Goal: Task Accomplishment & Management: Manage account settings

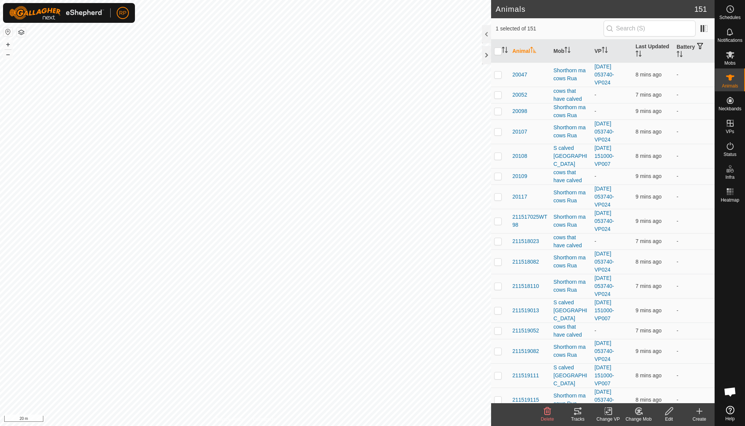
click at [641, 416] on div "Change Mob" at bounding box center [638, 418] width 30 height 7
click at [653, 377] on link "Choose Mob..." at bounding box center [661, 377] width 75 height 15
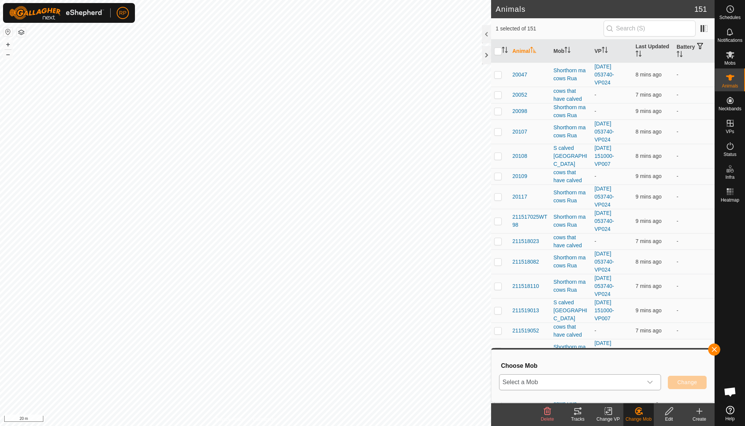
click at [648, 383] on icon "dropdown trigger" at bounding box center [650, 382] width 6 height 6
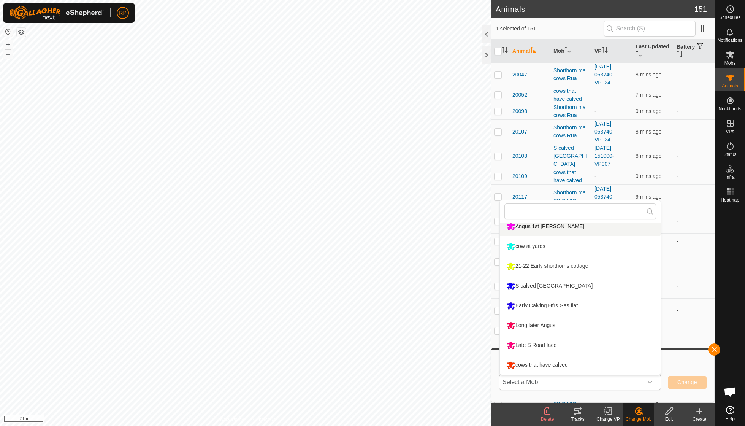
scroll to position [104, 0]
click at [555, 364] on li "cows that have calved" at bounding box center [580, 364] width 161 height 19
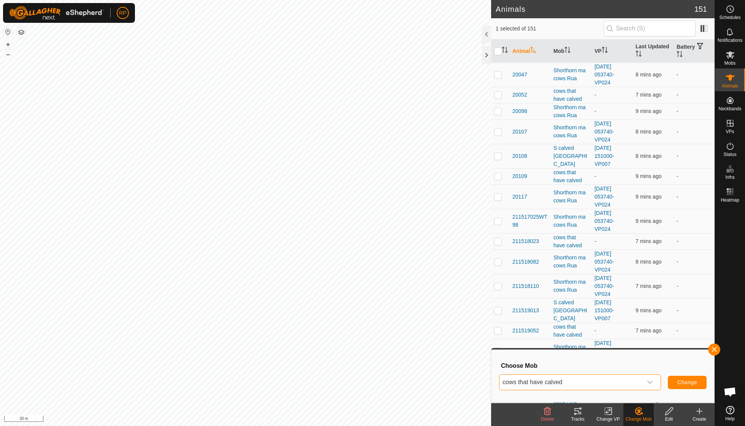
click at [681, 385] on button "Change" at bounding box center [687, 381] width 39 height 13
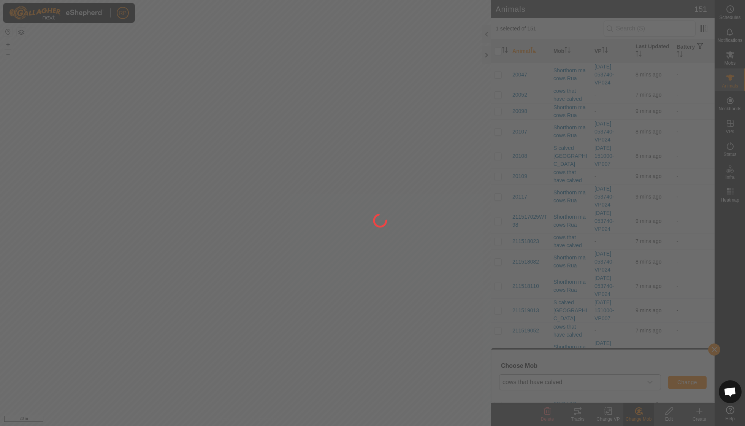
checkbox input "false"
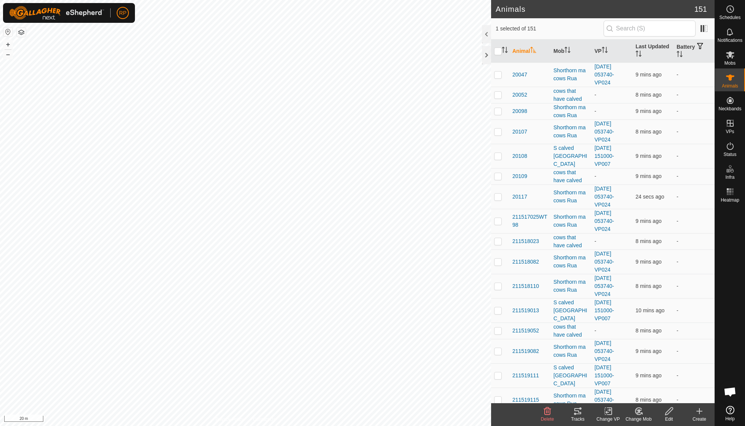
checkbox input "true"
click at [638, 410] on icon at bounding box center [638, 411] width 5 height 4
click at [651, 380] on link "Choose Mob..." at bounding box center [661, 377] width 75 height 15
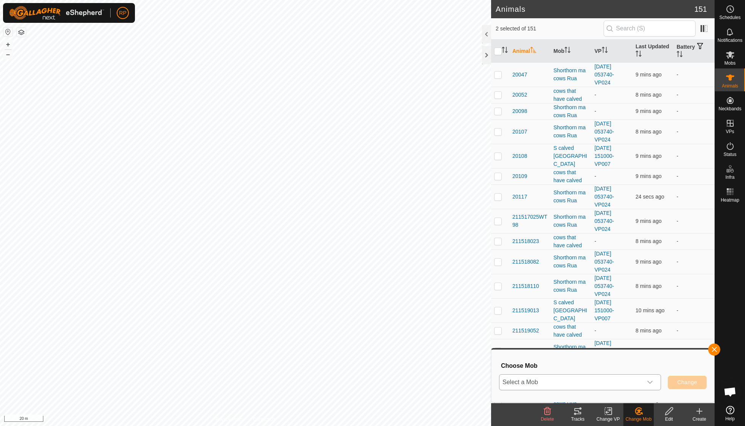
click at [650, 383] on icon "dropdown trigger" at bounding box center [650, 382] width 6 height 6
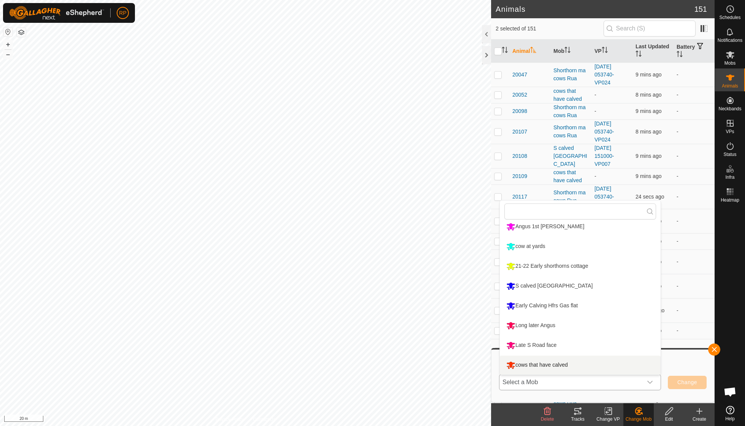
click at [565, 366] on li "cows that have calved" at bounding box center [580, 364] width 161 height 19
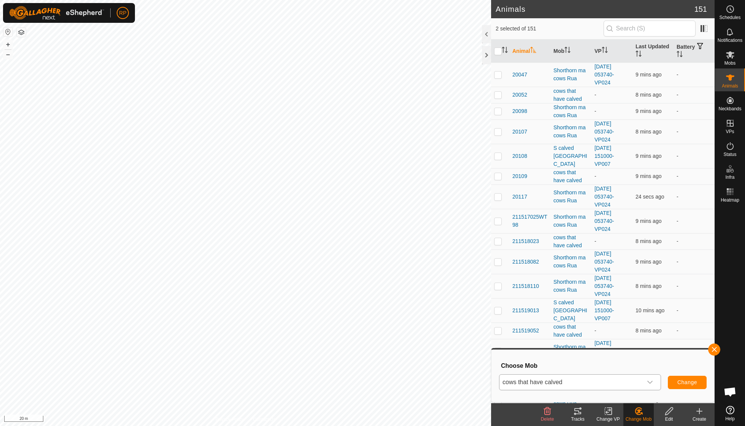
click at [682, 382] on span "Change" at bounding box center [687, 382] width 20 height 6
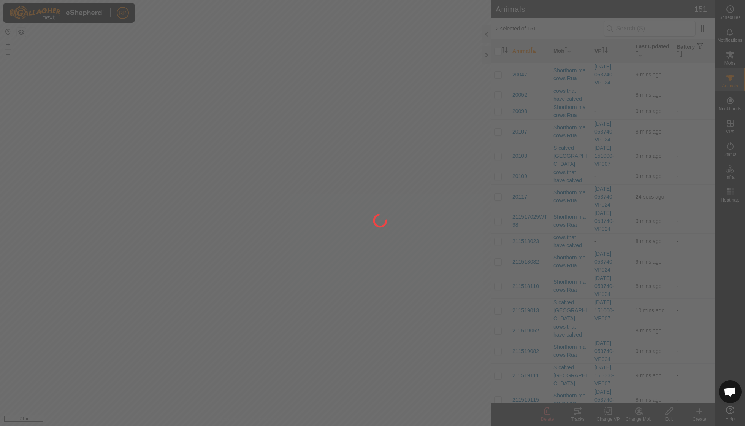
checkbox input "false"
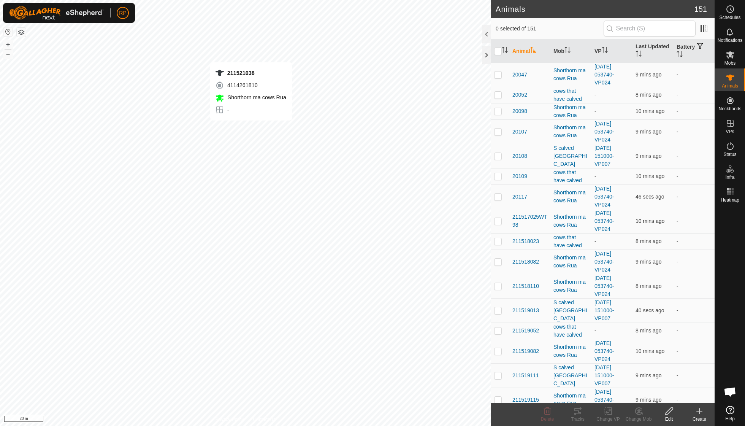
checkbox input "true"
click at [638, 410] on icon at bounding box center [638, 411] width 5 height 4
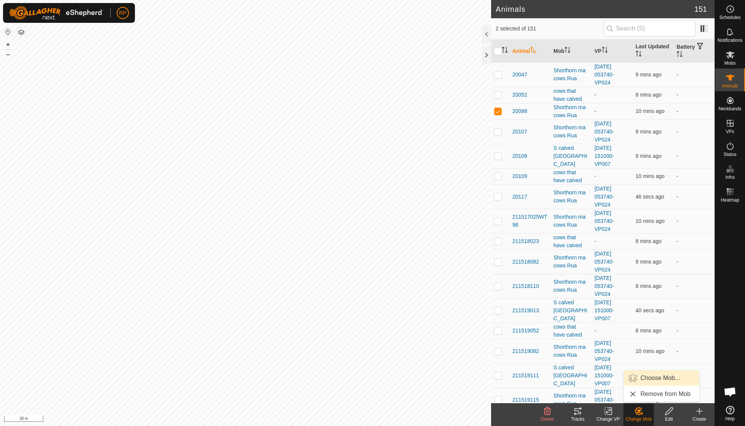
click at [648, 377] on link "Choose Mob..." at bounding box center [661, 377] width 75 height 15
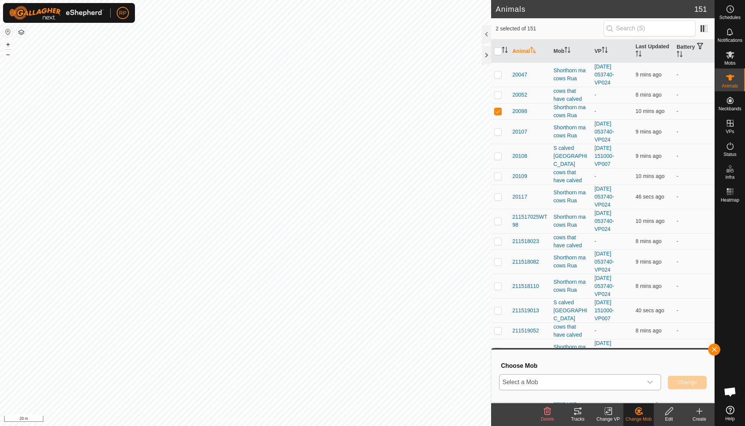
click at [650, 381] on icon "dropdown trigger" at bounding box center [650, 382] width 6 height 6
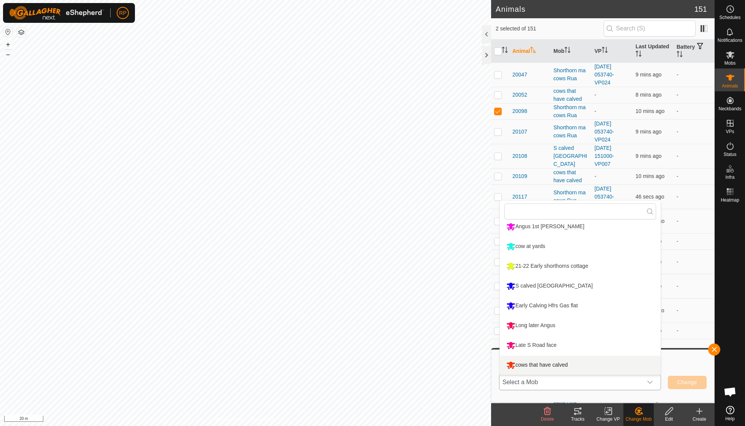
click at [569, 361] on li "cows that have calved" at bounding box center [580, 364] width 161 height 19
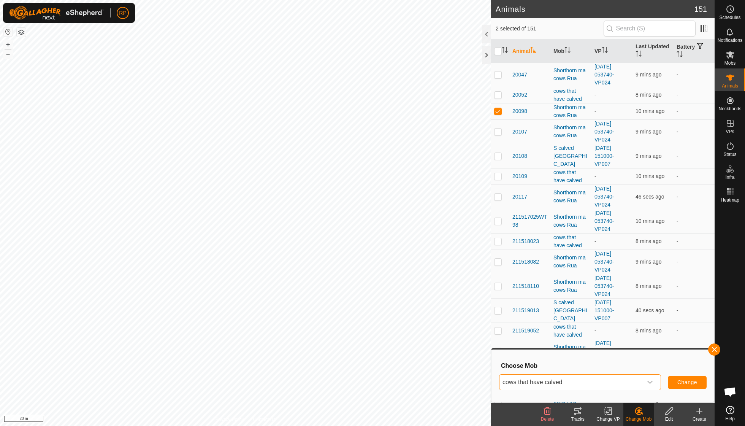
click at [681, 382] on span "Change" at bounding box center [687, 382] width 20 height 6
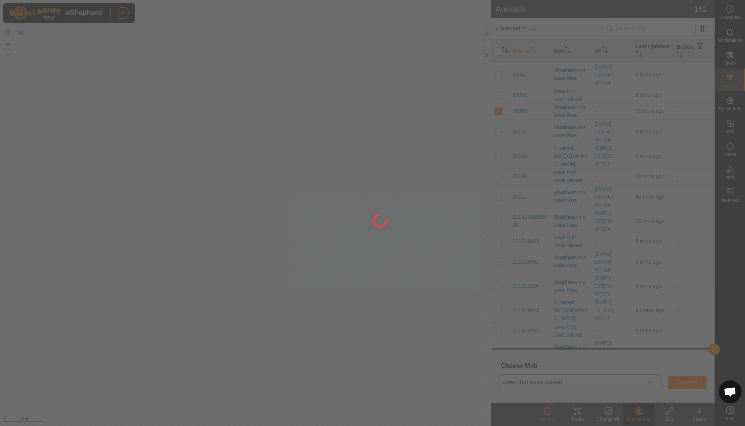
checkbox input "false"
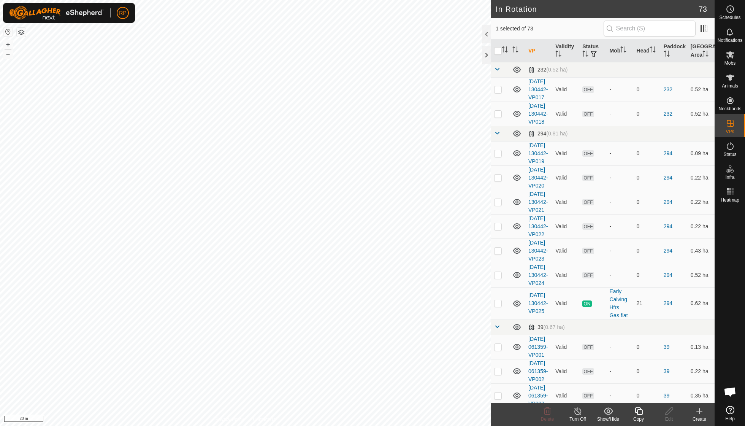
click at [636, 407] on icon at bounding box center [639, 411] width 8 height 8
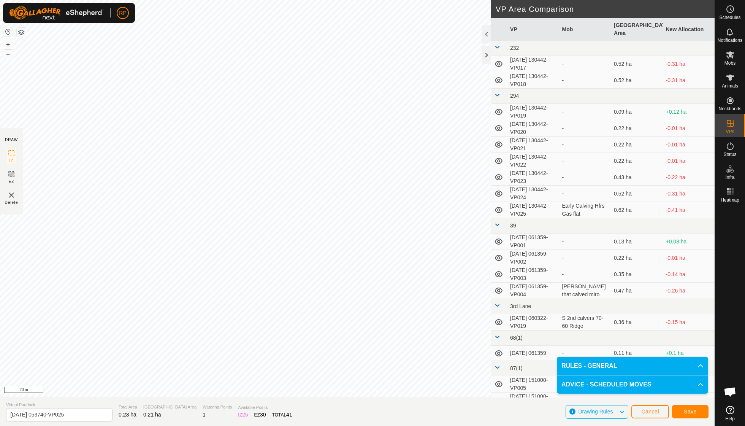
click at [692, 408] on span "Save" at bounding box center [690, 411] width 13 height 6
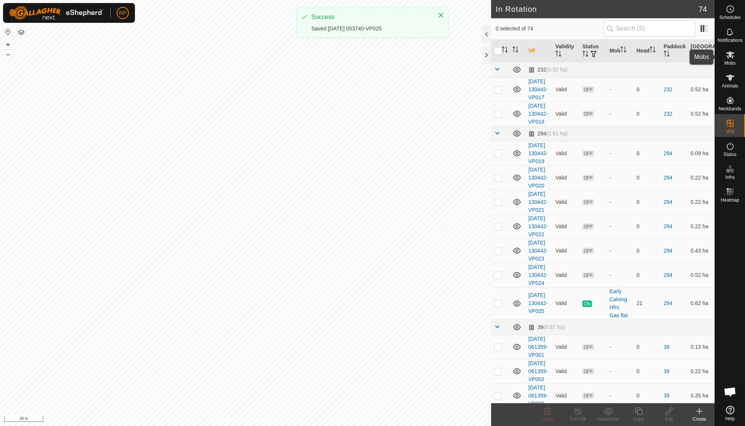
click at [732, 55] on icon at bounding box center [730, 54] width 8 height 7
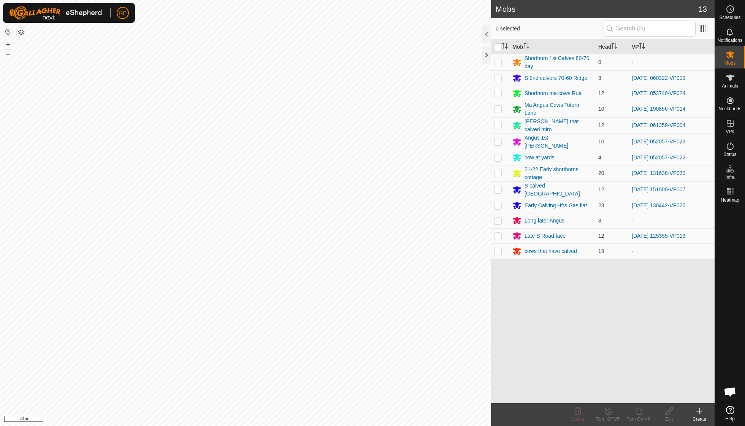
click at [497, 93] on p-checkbox at bounding box center [498, 93] width 8 height 6
checkbox input "true"
click at [635, 409] on icon at bounding box center [639, 410] width 10 height 9
click at [638, 392] on link "Now" at bounding box center [661, 393] width 75 height 15
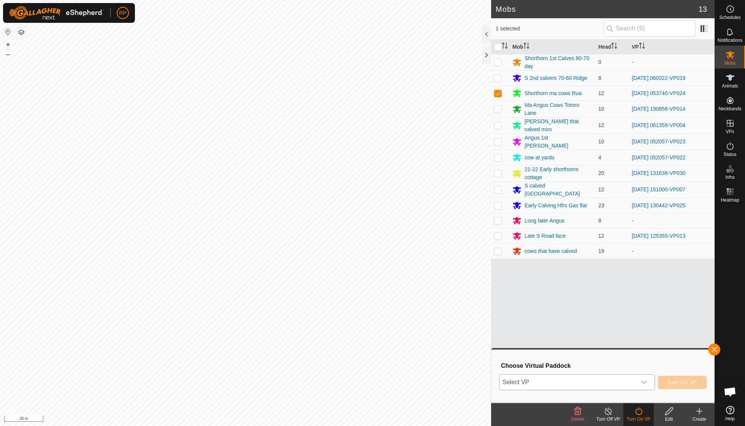
click at [642, 383] on icon "dropdown trigger" at bounding box center [644, 382] width 6 height 6
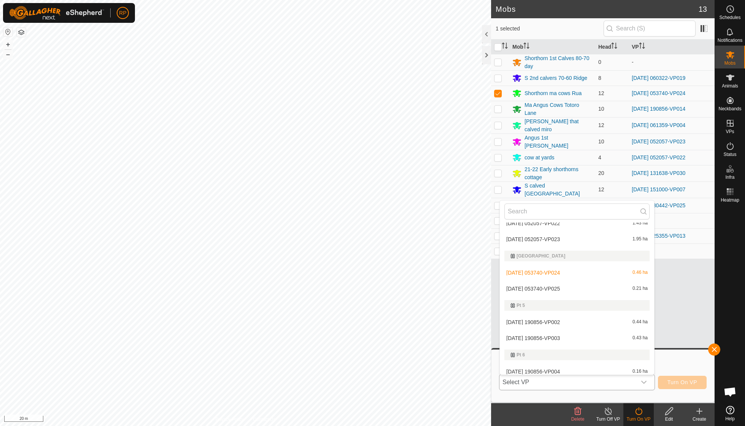
scroll to position [709, 0]
click at [559, 281] on li "[DATE] 053740-VP025 0.21 ha" at bounding box center [577, 287] width 154 height 15
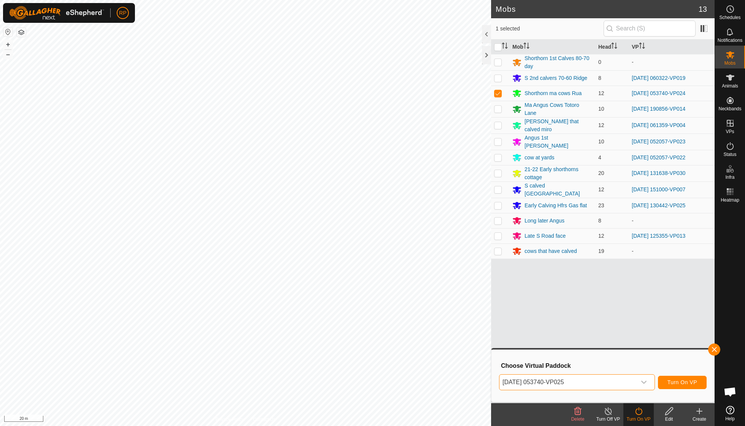
click at [667, 379] on span "Turn On VP" at bounding box center [682, 382] width 30 height 6
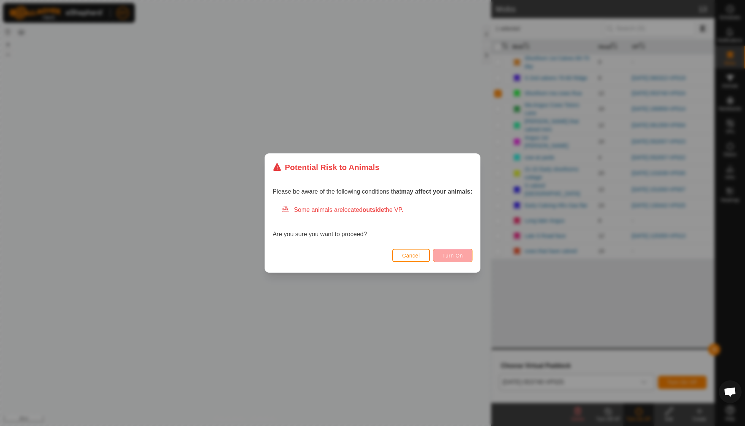
click at [448, 253] on span "Turn On" at bounding box center [452, 255] width 21 height 6
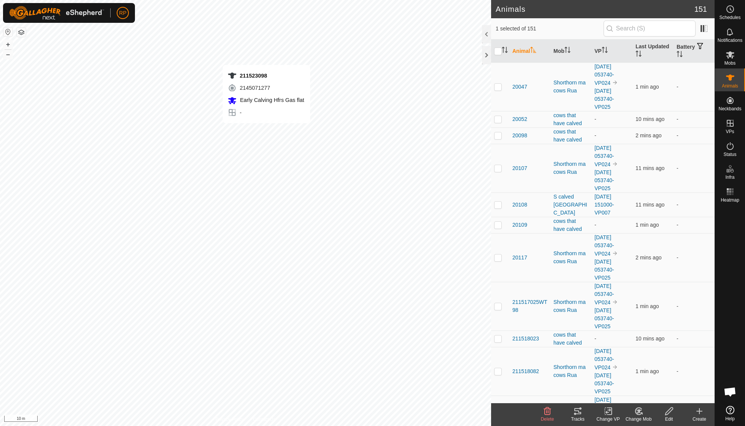
checkbox input "true"
click at [636, 412] on icon at bounding box center [639, 410] width 10 height 9
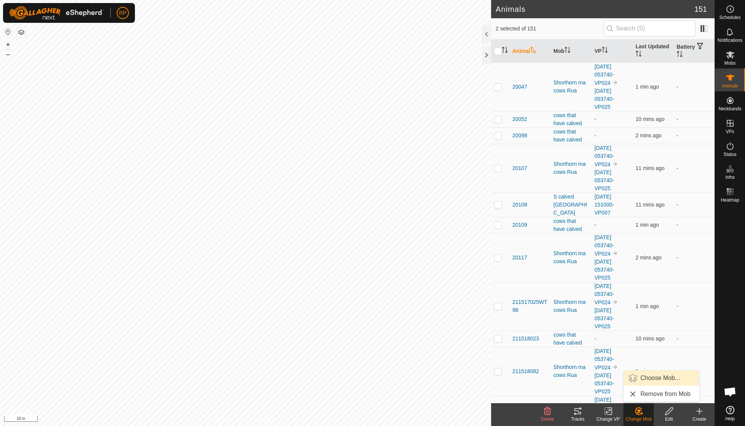
click at [655, 381] on link "Choose Mob..." at bounding box center [661, 377] width 75 height 15
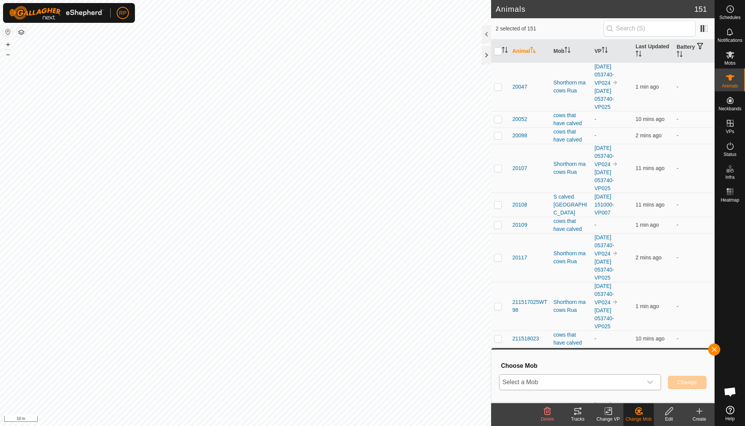
click at [652, 383] on icon "dropdown trigger" at bounding box center [650, 382] width 6 height 6
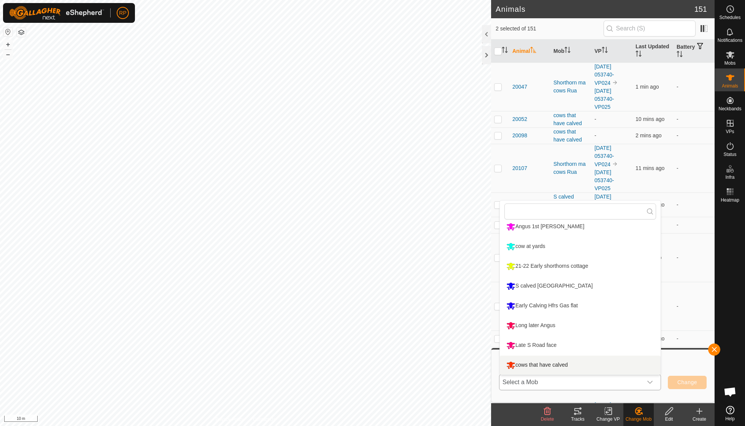
scroll to position [104, 0]
click at [555, 364] on li "cows that have calved" at bounding box center [580, 364] width 161 height 19
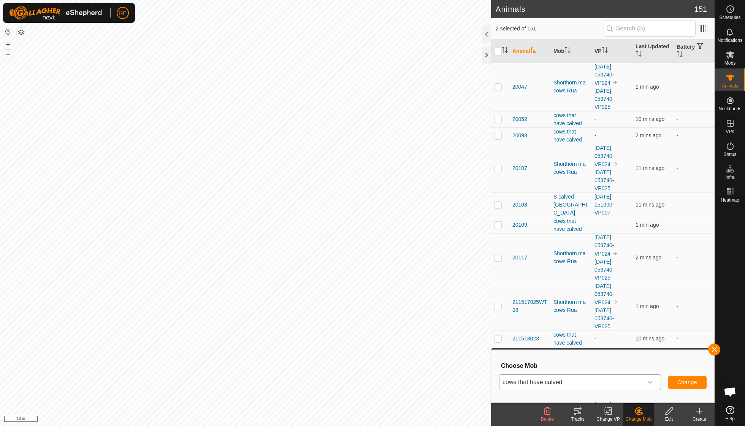
click at [688, 375] on button "Change" at bounding box center [687, 381] width 39 height 13
checkbox input "false"
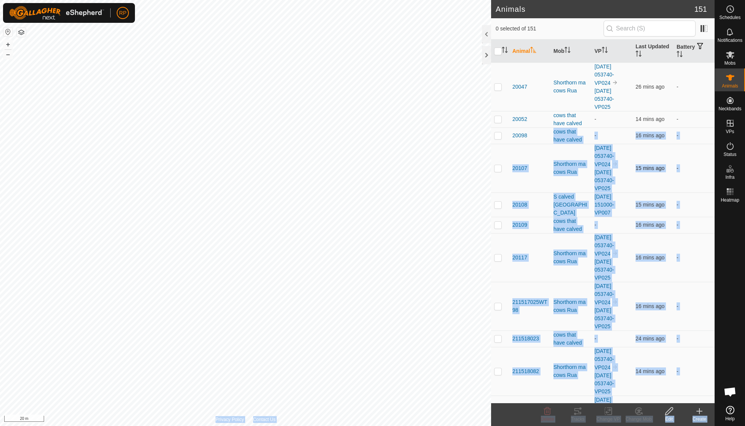
click at [443, 176] on div "Animals 151 0 selected of 151 Animal Mob VP Last Updated Battery 20047 Shorthor…" at bounding box center [357, 213] width 714 height 426
click at [578, 413] on icon at bounding box center [577, 411] width 7 height 6
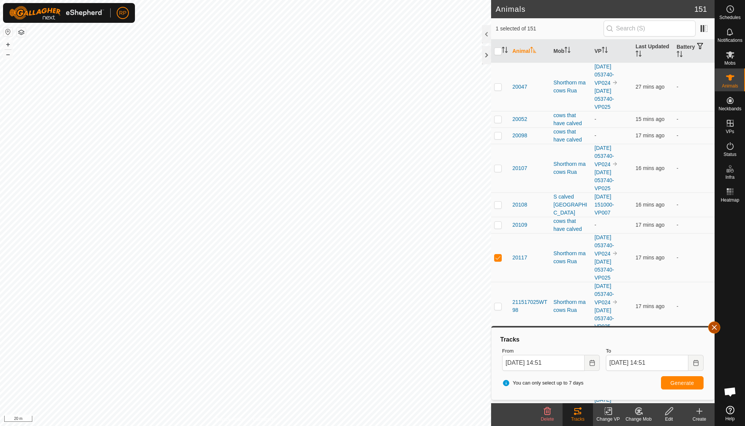
click at [714, 329] on button "button" at bounding box center [714, 327] width 12 height 12
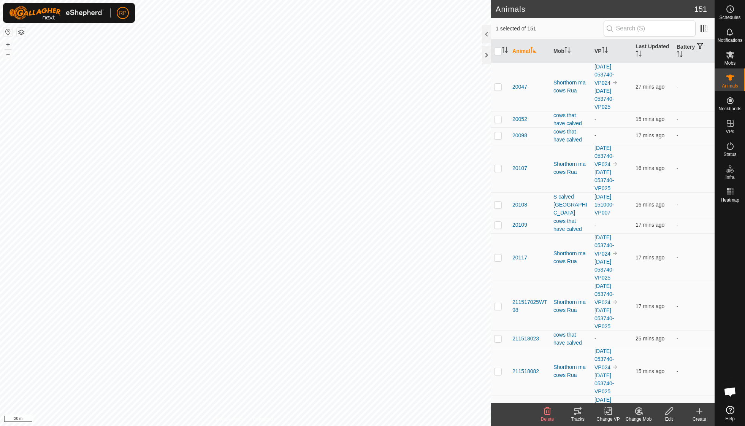
checkbox input "false"
checkbox input "true"
click at [576, 414] on icon at bounding box center [577, 411] width 7 height 6
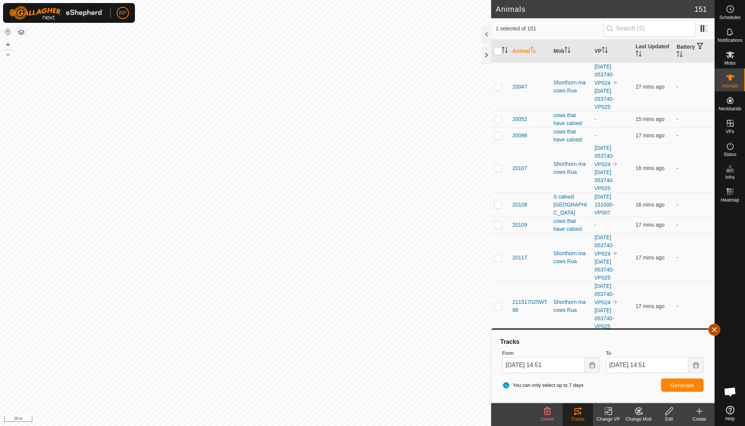
click at [712, 330] on button "button" at bounding box center [714, 329] width 12 height 12
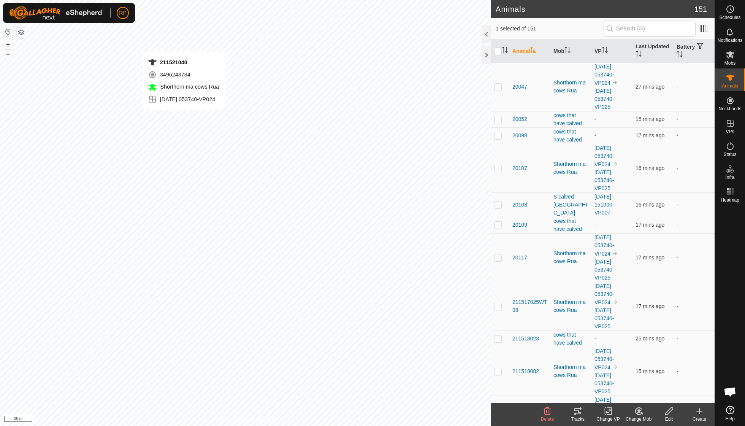
checkbox input "true"
checkbox input "false"
click at [578, 415] on div "Tracks" at bounding box center [577, 418] width 30 height 7
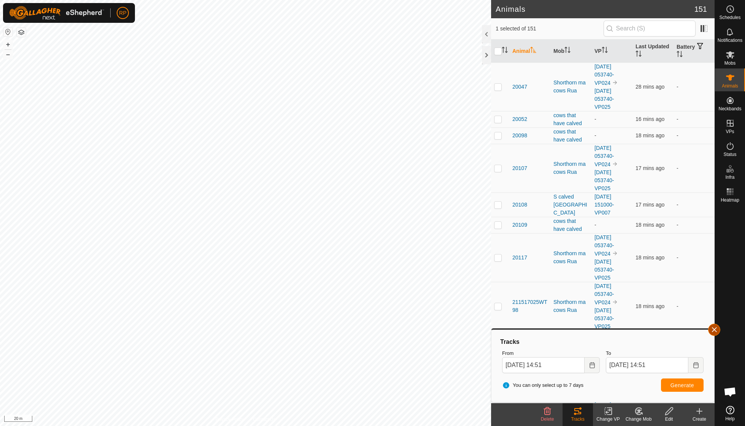
click at [714, 332] on button "button" at bounding box center [714, 329] width 12 height 12
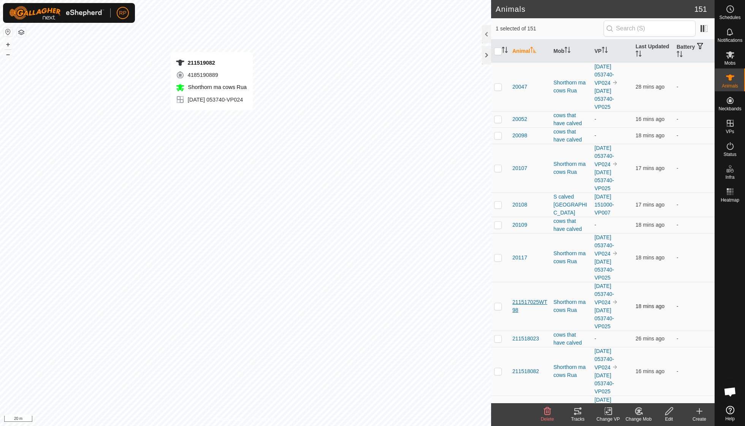
checkbox input "true"
checkbox input "false"
click at [576, 410] on icon at bounding box center [577, 411] width 7 height 6
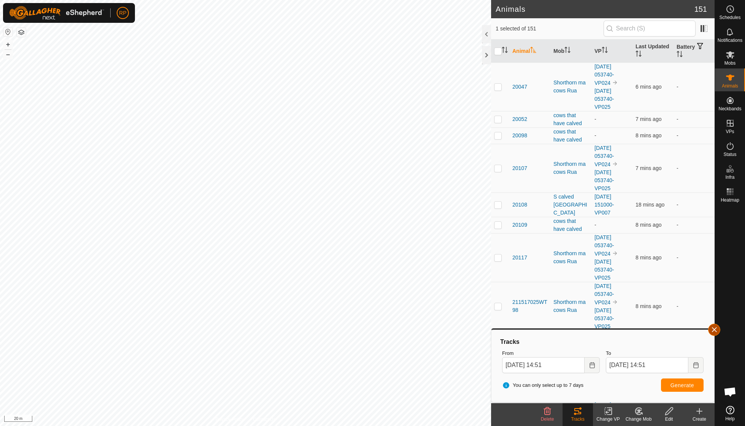
click at [713, 331] on button "button" at bounding box center [714, 329] width 12 height 12
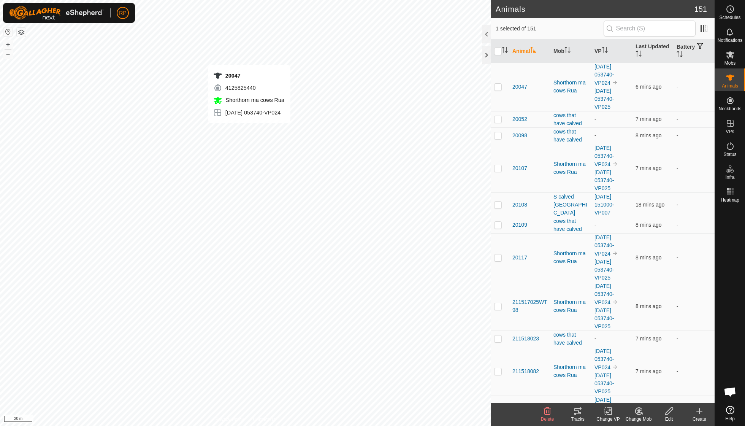
checkbox input "true"
checkbox input "false"
click at [581, 414] on icon at bounding box center [577, 410] width 9 height 9
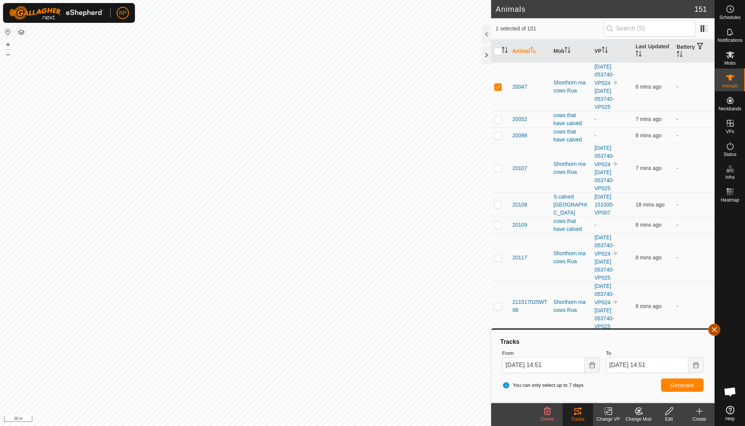
click at [711, 333] on button "button" at bounding box center [714, 329] width 12 height 12
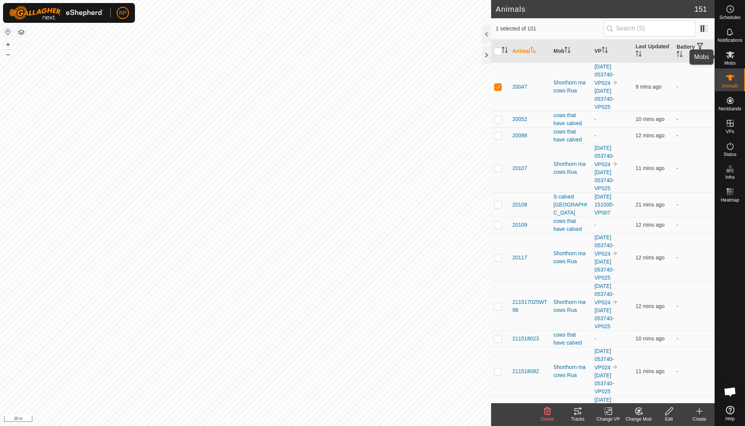
click at [733, 60] on es-mob-svg-icon at bounding box center [730, 55] width 14 height 12
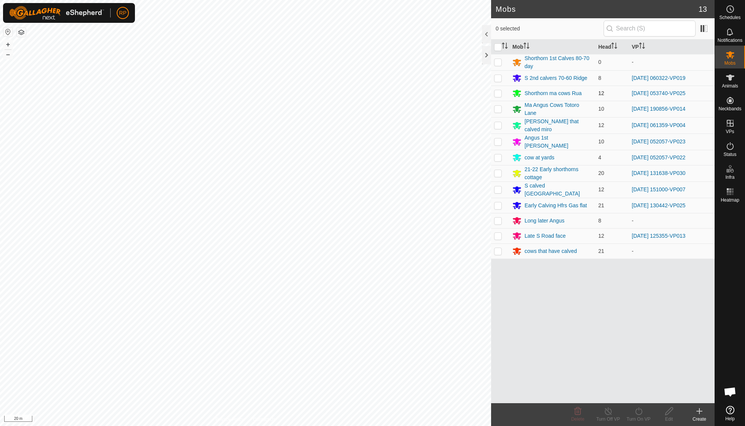
click at [498, 90] on p-checkbox at bounding box center [498, 93] width 8 height 6
checkbox input "true"
click at [529, 93] on div "Shorthorn ma cows Rua" at bounding box center [552, 93] width 57 height 8
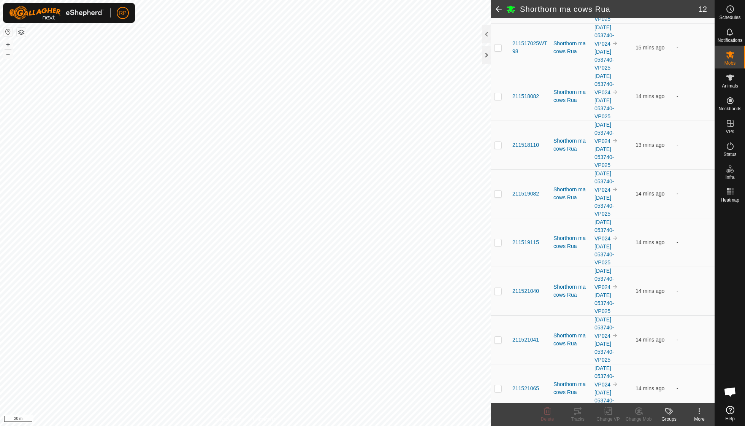
scroll to position [246, 0]
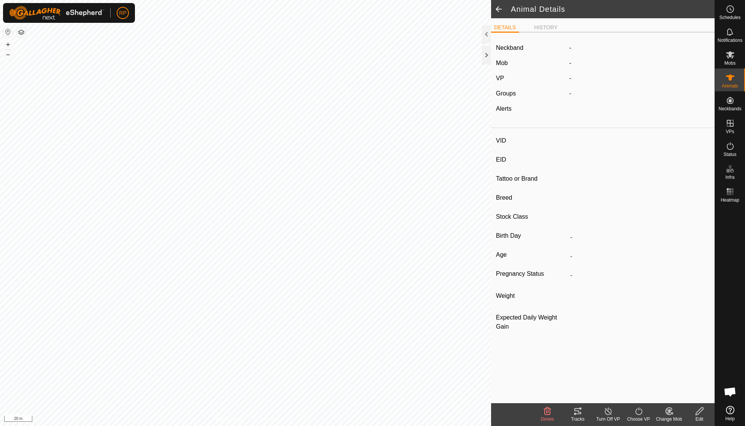
type input "211519082"
type input "-"
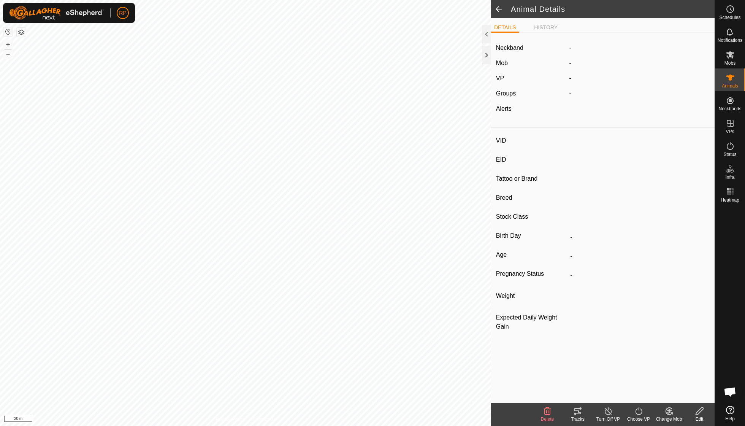
type input "0 kg"
type input "-"
click at [580, 414] on icon at bounding box center [577, 410] width 9 height 9
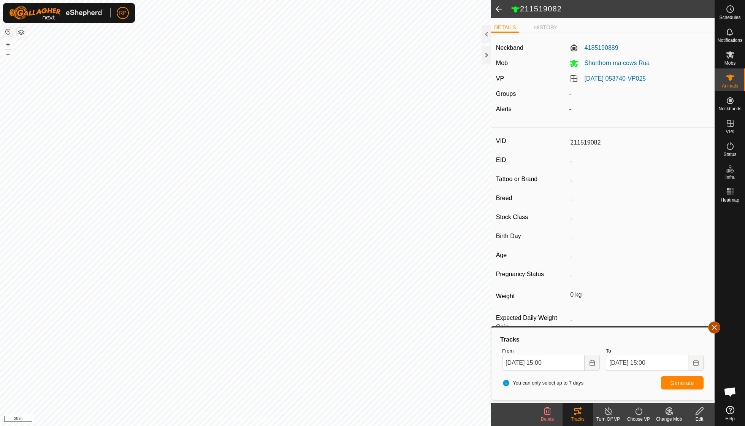
click at [713, 329] on button "button" at bounding box center [714, 327] width 12 height 12
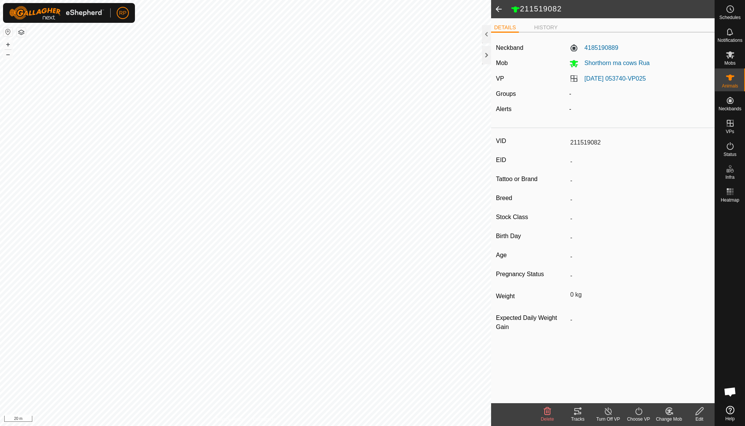
click at [640, 415] on icon at bounding box center [639, 410] width 10 height 9
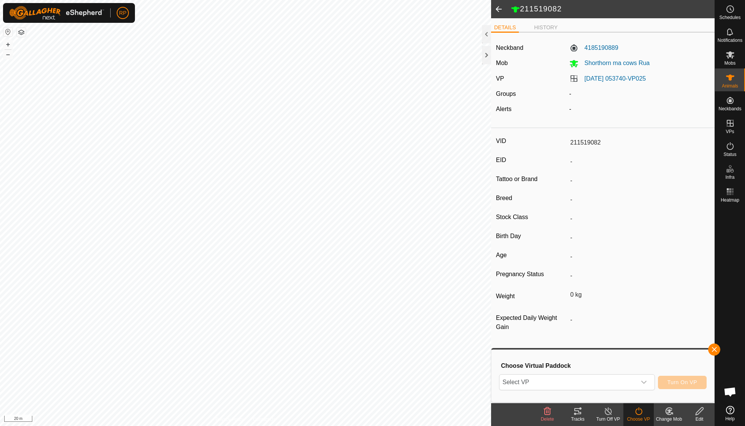
click at [608, 410] on icon at bounding box center [608, 410] width 10 height 9
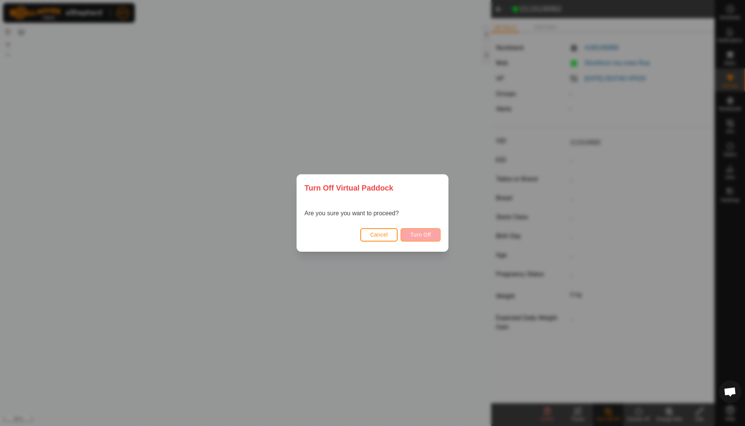
click at [428, 236] on span "Turn Off" at bounding box center [420, 234] width 21 height 6
